Goal: Transaction & Acquisition: Download file/media

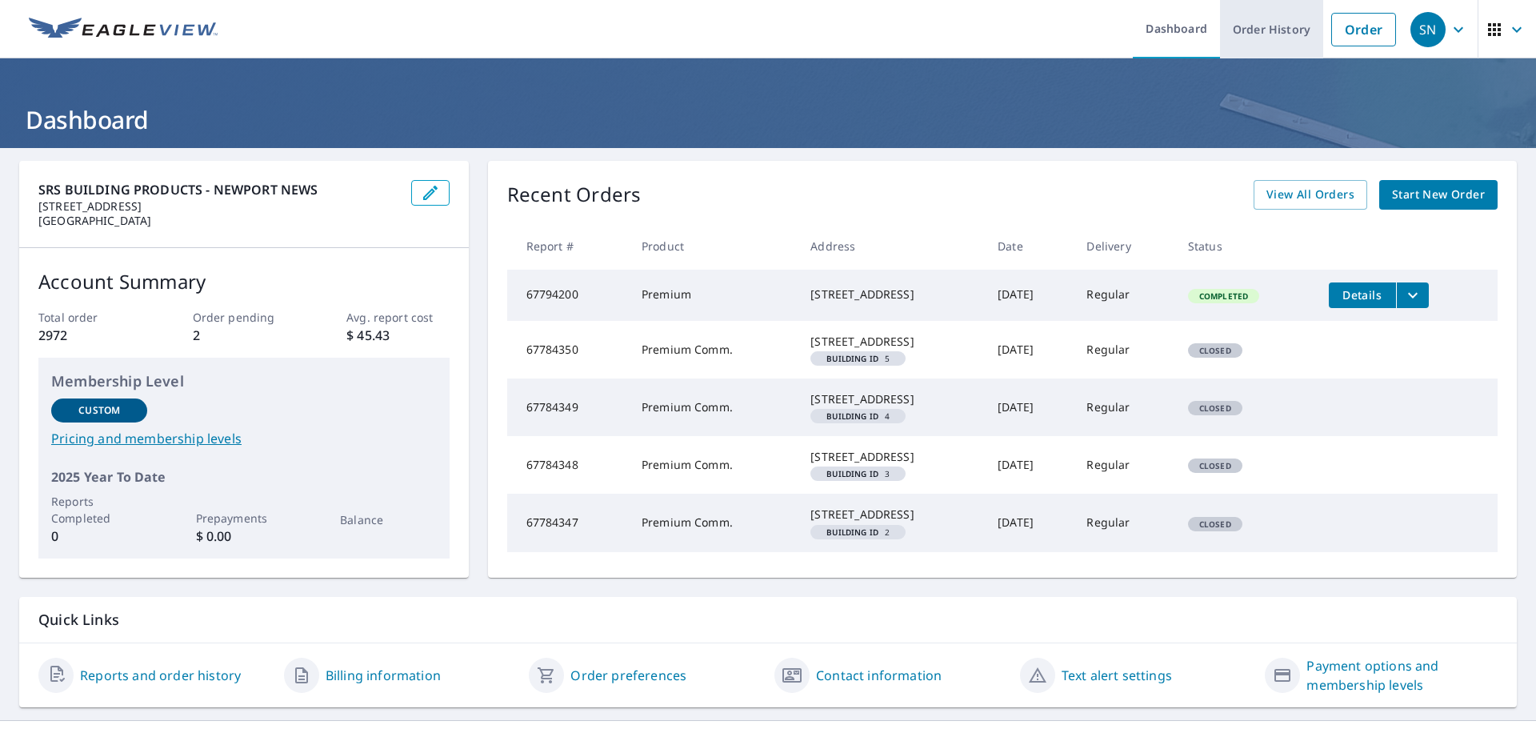
click at [1264, 28] on link "Order History" at bounding box center [1271, 29] width 103 height 58
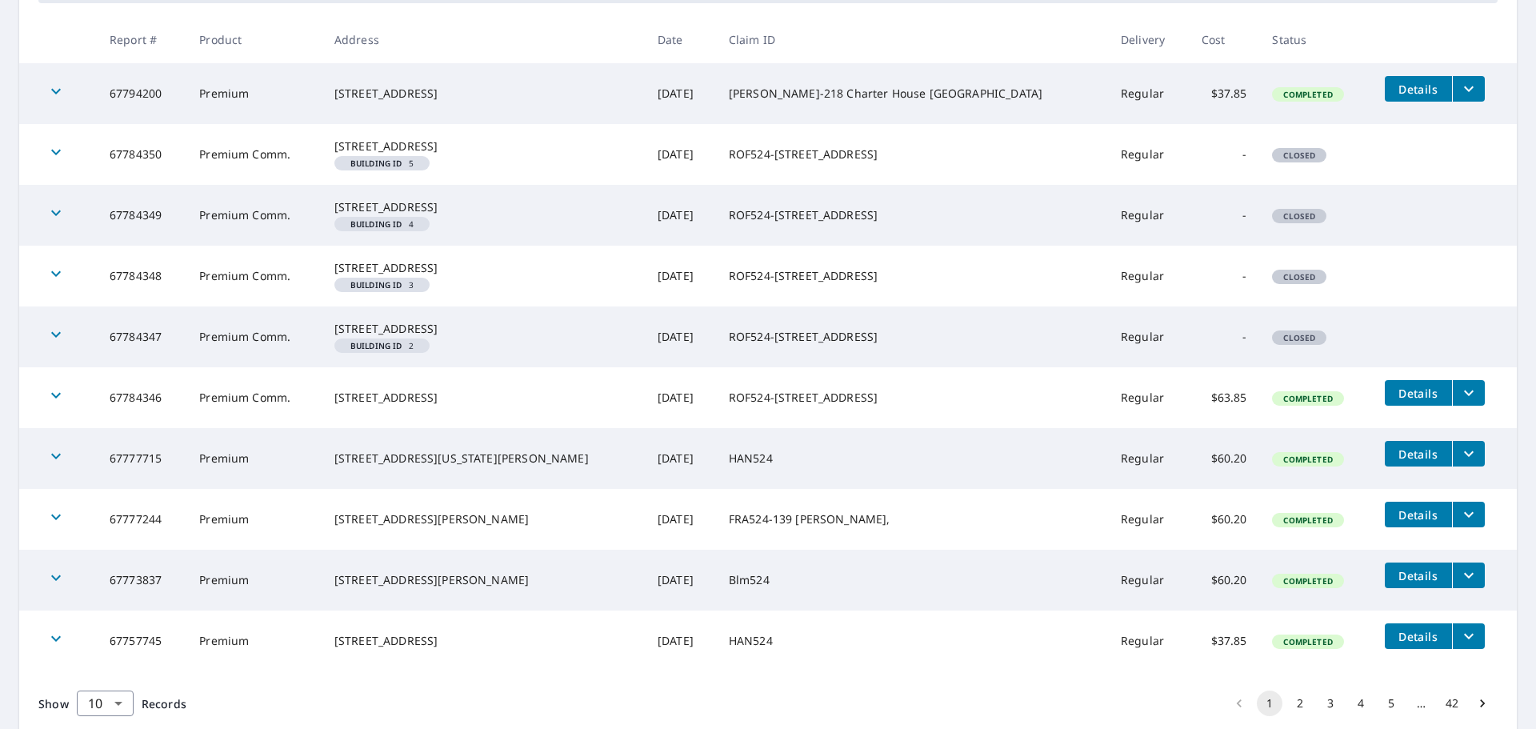
scroll to position [320, 0]
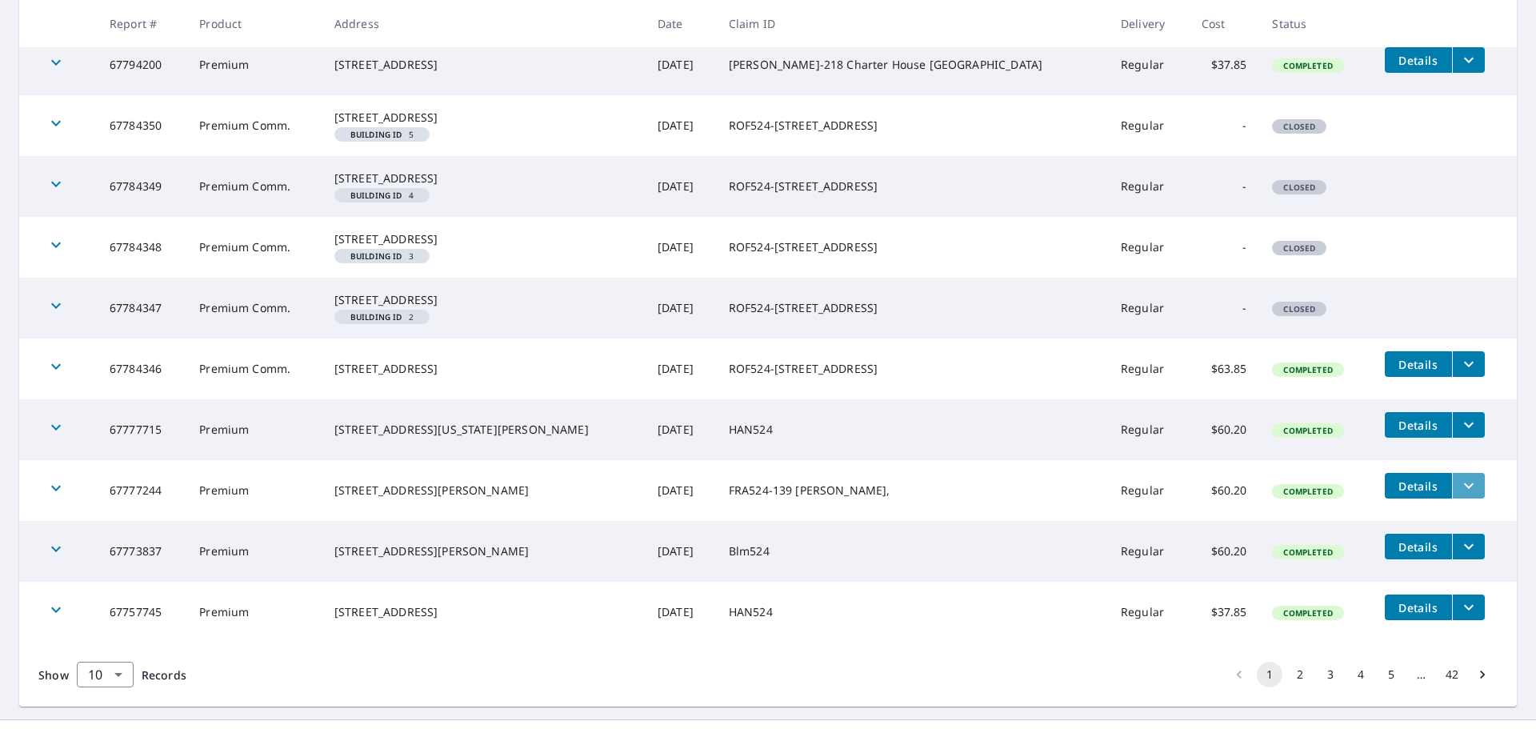
click at [1459, 495] on icon "filesDropdownBtn-67777244" at bounding box center [1468, 485] width 19 height 19
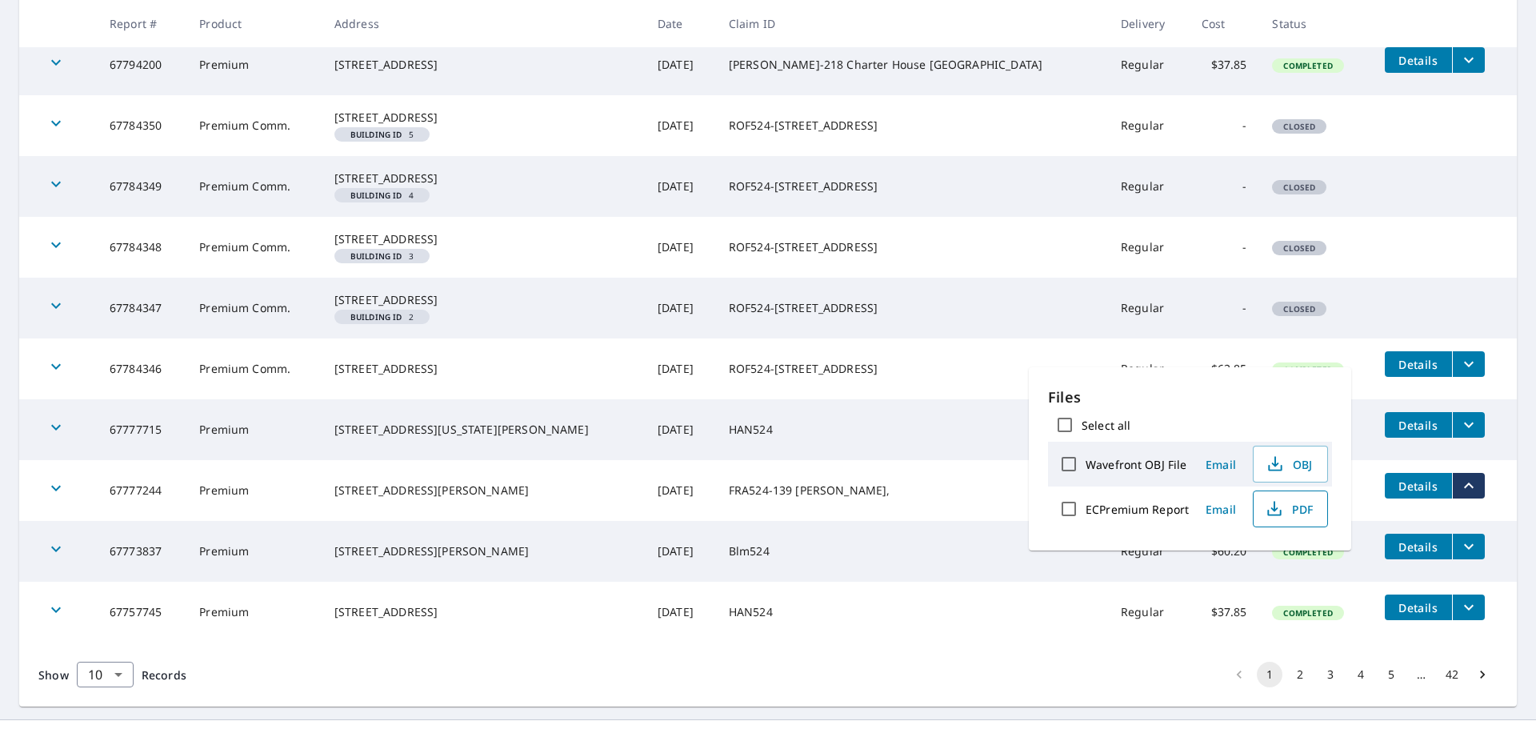
click at [1296, 517] on span "PDF" at bounding box center [1288, 508] width 51 height 19
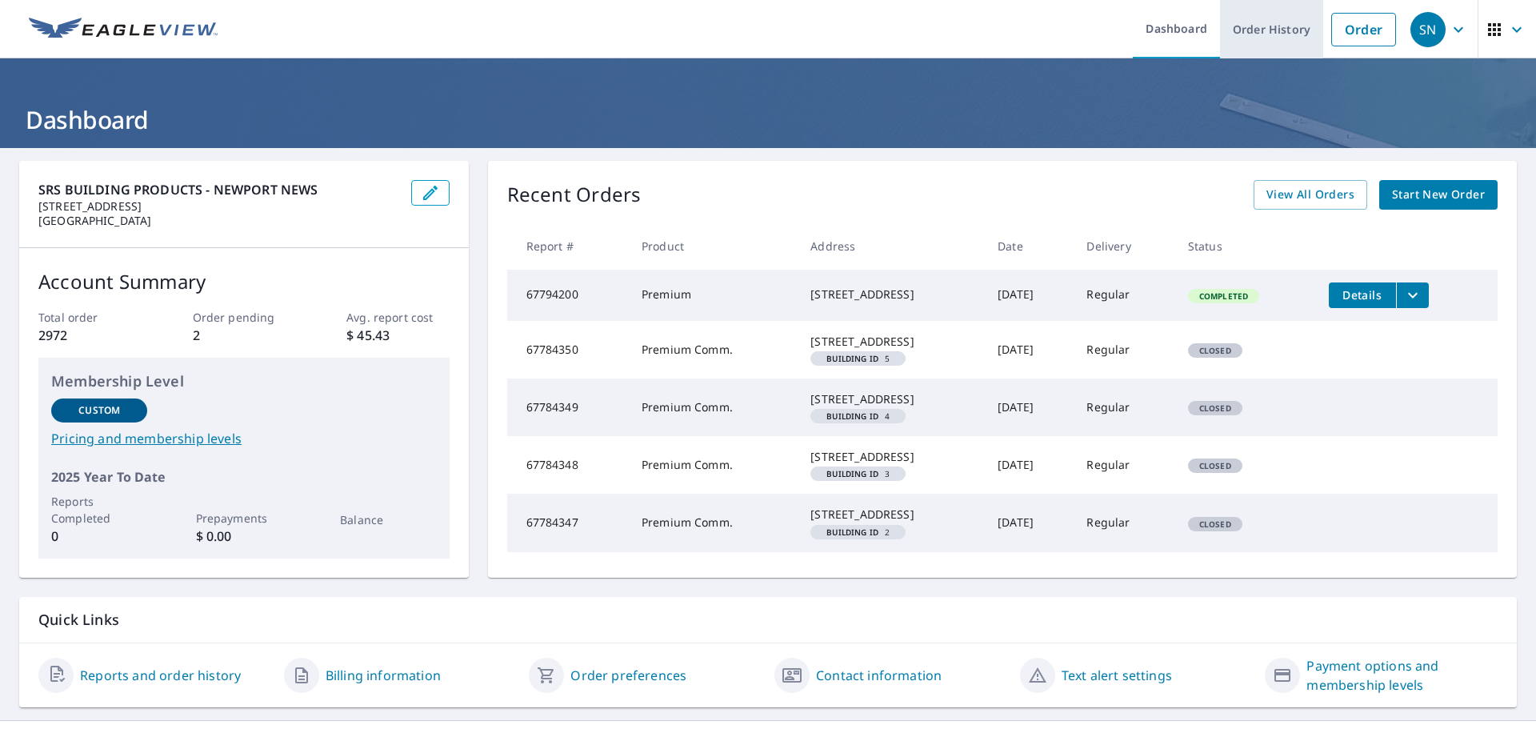
click at [1255, 25] on link "Order History" at bounding box center [1271, 29] width 103 height 58
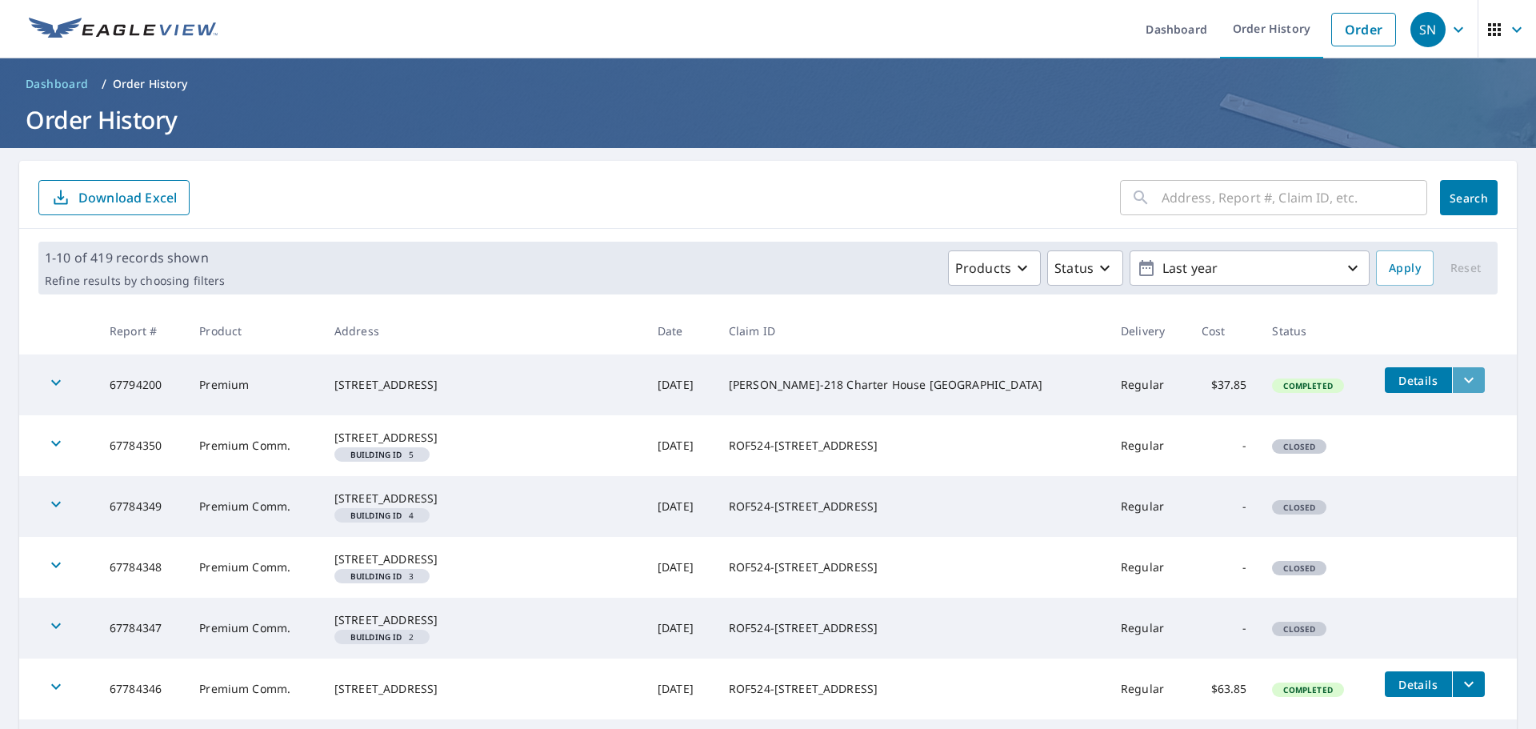
click at [1459, 382] on icon "filesDropdownBtn-67794200" at bounding box center [1468, 379] width 19 height 19
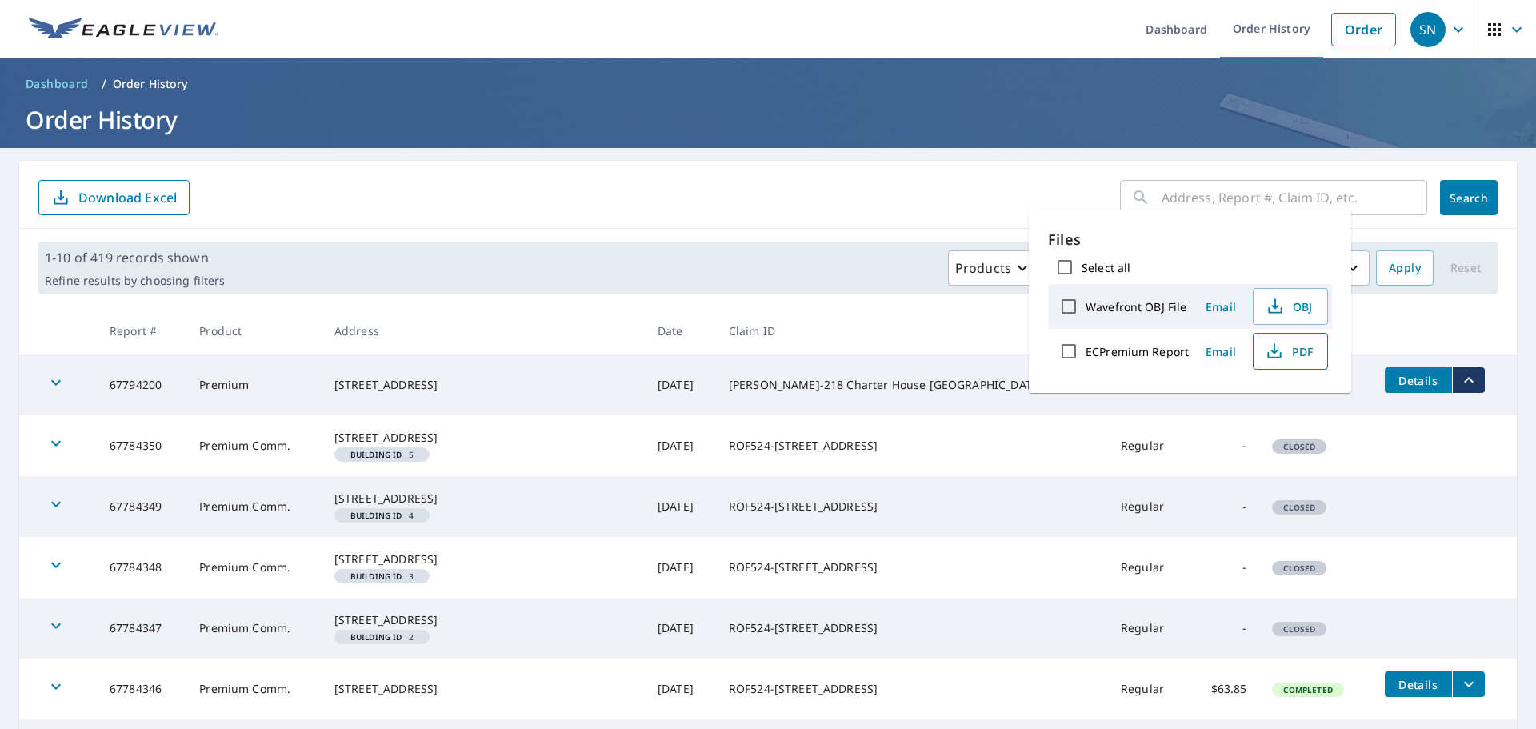
click at [1272, 349] on icon "button" at bounding box center [1273, 348] width 7 height 10
click at [773, 255] on div "Products Status Last year" at bounding box center [800, 267] width 1138 height 35
